Goal: Task Accomplishment & Management: Manage account settings

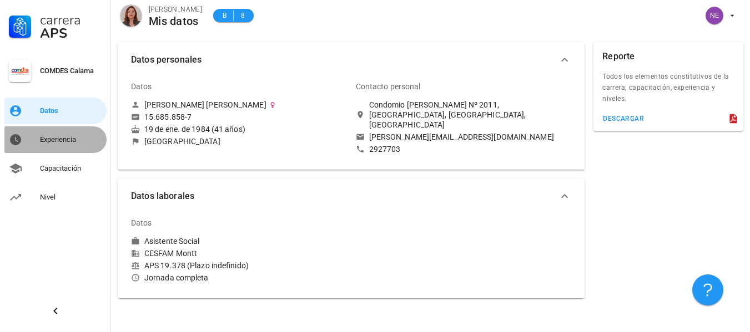
click at [58, 134] on div "Experiencia" at bounding box center [71, 140] width 62 height 18
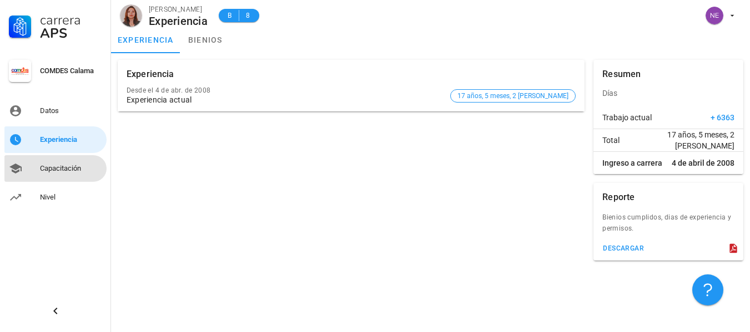
click at [52, 169] on div "Capacitación" at bounding box center [71, 168] width 62 height 9
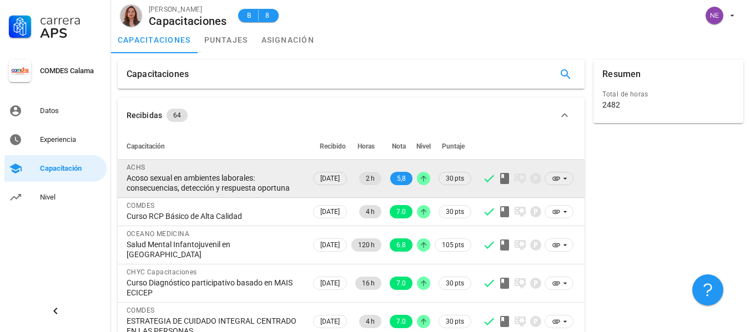
click at [205, 193] on div "Acoso sexual en ambientes laborales: consecuencias, detección y respuesta oport…" at bounding box center [214, 183] width 175 height 20
click at [422, 183] on icon at bounding box center [423, 178] width 9 height 9
click at [397, 181] on span "5,8" at bounding box center [401, 178] width 9 height 13
click at [398, 184] on span "5,8" at bounding box center [401, 178] width 9 height 13
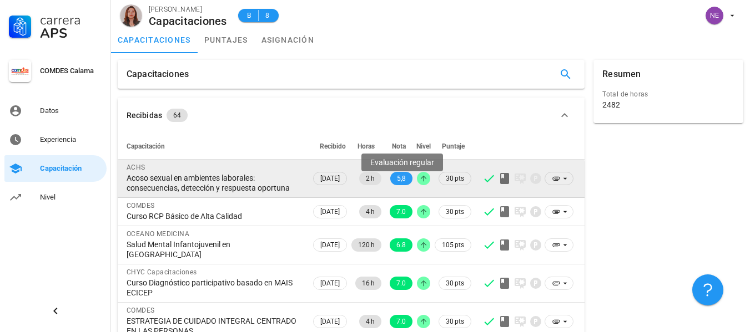
click at [400, 185] on span "5,8" at bounding box center [401, 178] width 9 height 13
click at [401, 185] on span "5,8" at bounding box center [401, 178] width 9 height 13
click at [568, 183] on icon at bounding box center [564, 178] width 9 height 9
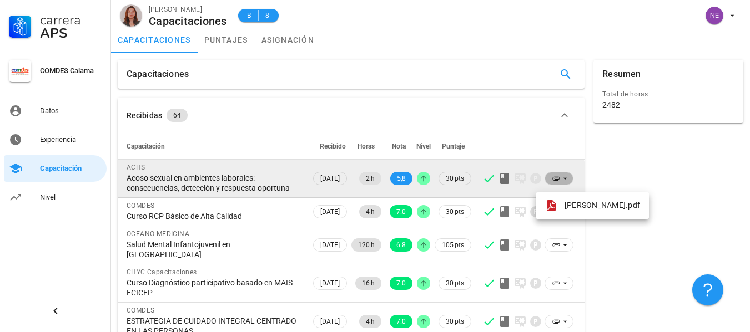
click at [568, 183] on icon at bounding box center [564, 178] width 9 height 9
click at [243, 190] on div "Acoso sexual en ambientes laborales: consecuencias, detección y respuesta oport…" at bounding box center [214, 183] width 175 height 20
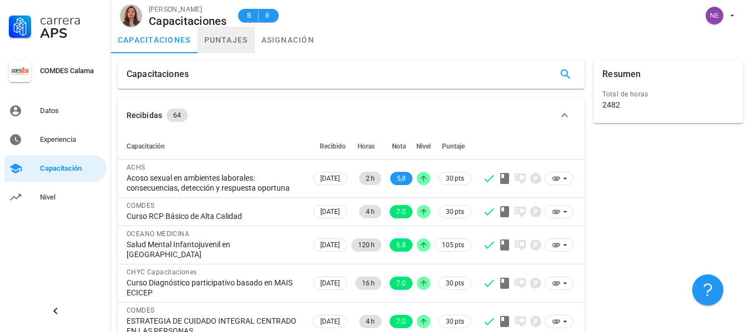
click at [232, 40] on link "puntajes" at bounding box center [226, 40] width 57 height 27
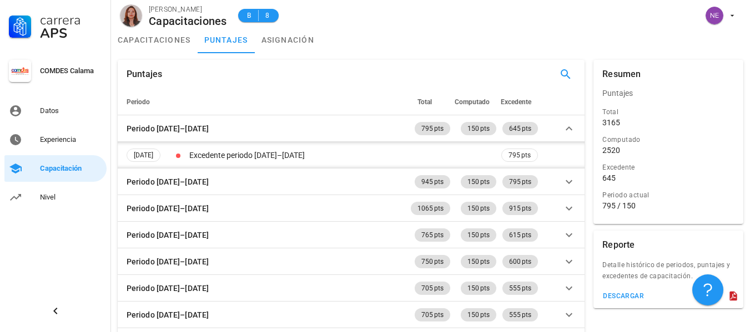
click at [641, 124] on div "3165" at bounding box center [668, 123] width 132 height 10
click at [659, 198] on div "Periodo actual" at bounding box center [668, 195] width 132 height 11
click at [262, 18] on div "B 8" at bounding box center [258, 15] width 27 height 11
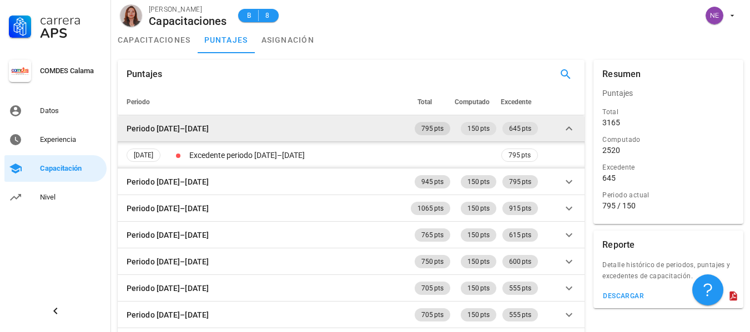
click at [424, 134] on span "795 pts" at bounding box center [432, 128] width 22 height 13
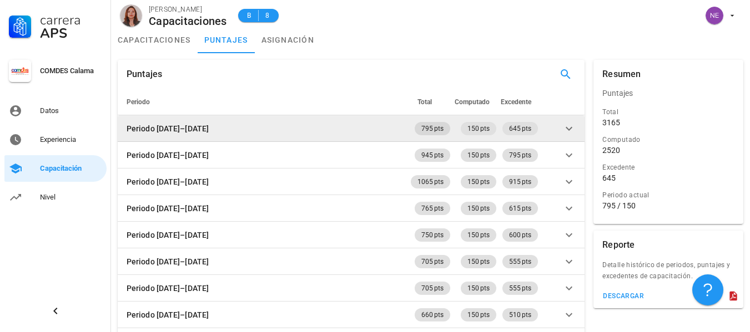
click at [424, 134] on span "795 pts" at bounding box center [432, 128] width 22 height 13
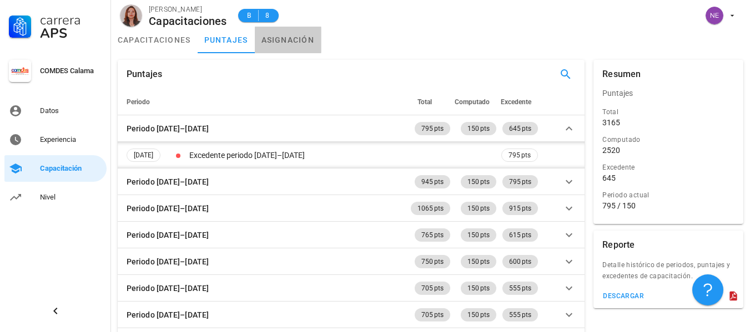
click at [280, 46] on link "asignación" at bounding box center [288, 40] width 67 height 27
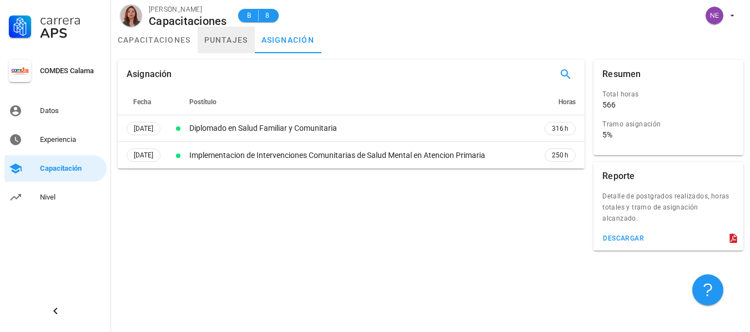
click at [233, 44] on link "puntajes" at bounding box center [226, 40] width 57 height 27
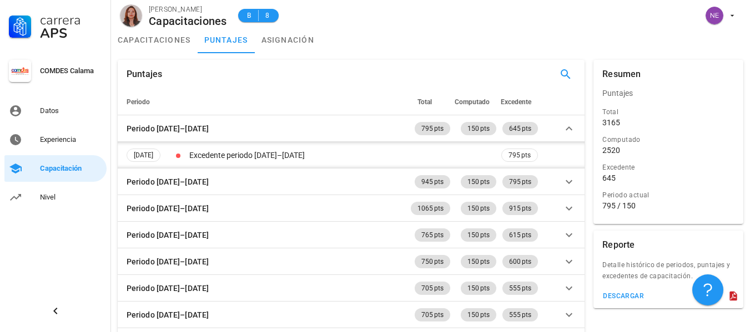
click at [734, 298] on icon at bounding box center [732, 296] width 11 height 11
click at [619, 293] on div "descargar" at bounding box center [623, 296] width 42 height 8
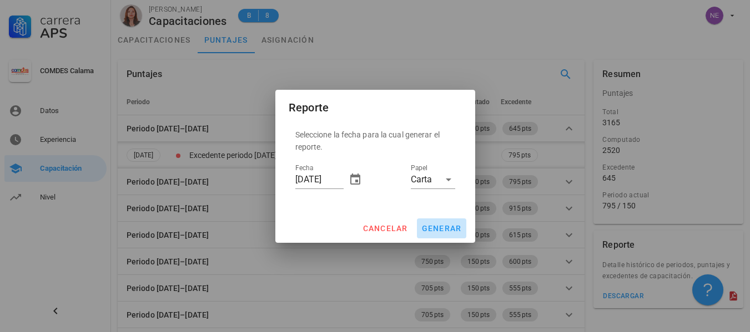
click at [446, 229] on span "generar" at bounding box center [441, 228] width 41 height 9
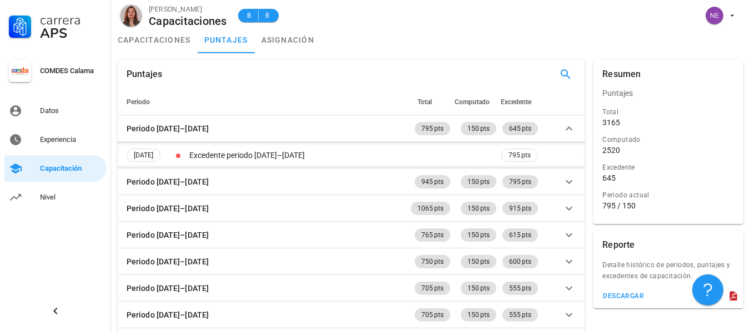
click at [618, 181] on div "645" at bounding box center [668, 178] width 132 height 10
